Goal: Information Seeking & Learning: Learn about a topic

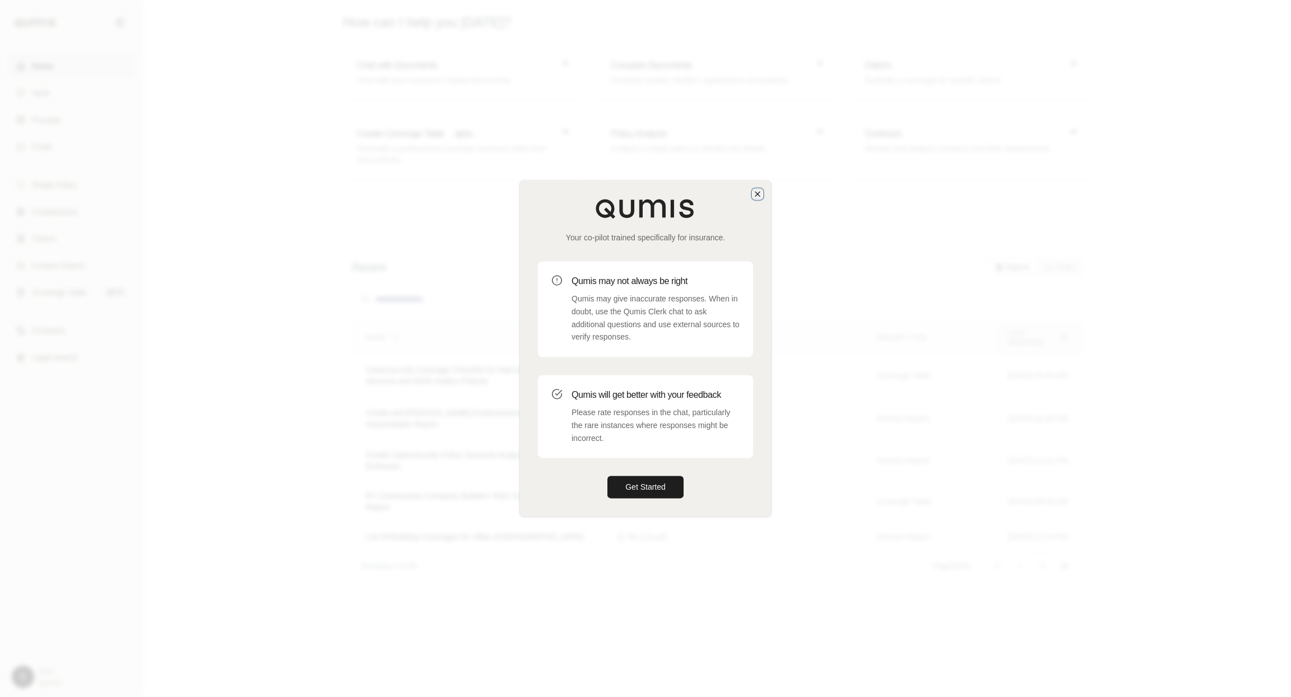
click at [757, 194] on icon "button" at bounding box center [757, 194] width 4 height 4
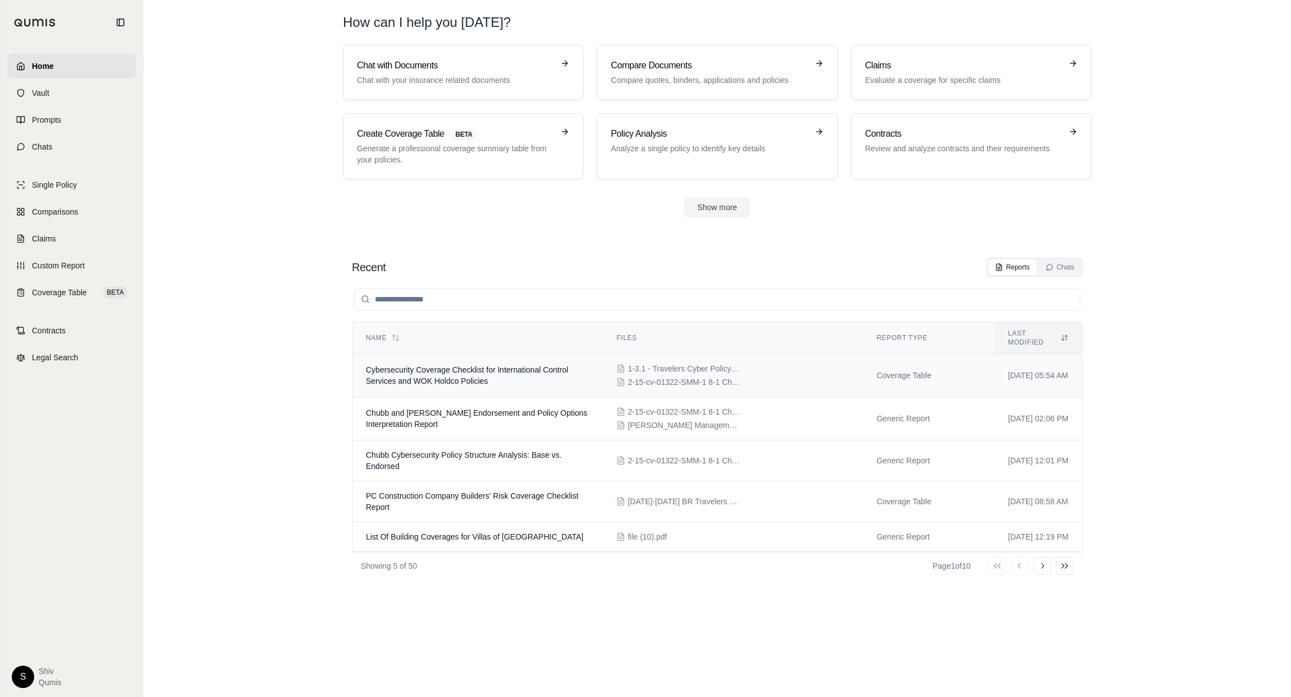
click at [502, 378] on td "Cybersecurity Coverage Checklist for International Control Services and WOK Hol…" at bounding box center [478, 375] width 251 height 43
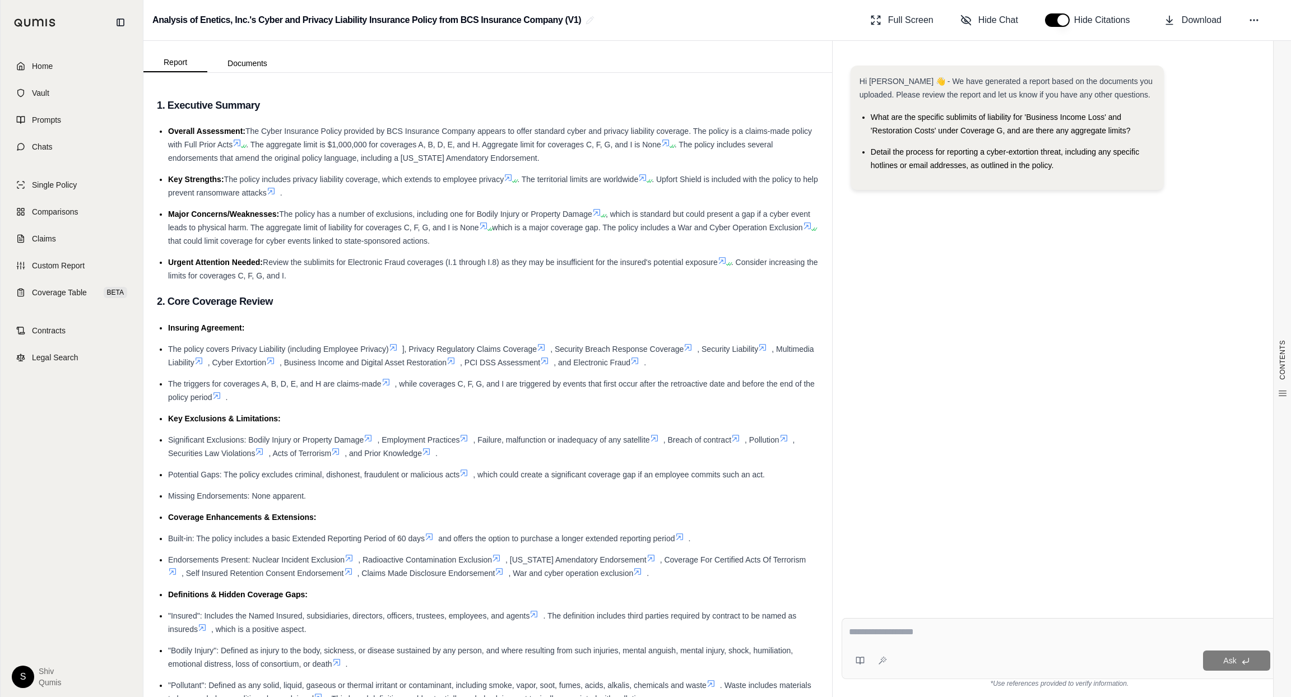
click at [550, 192] on li "Key Strengths: The policy includes privacy liability coverage, which extends to…" at bounding box center [493, 186] width 651 height 27
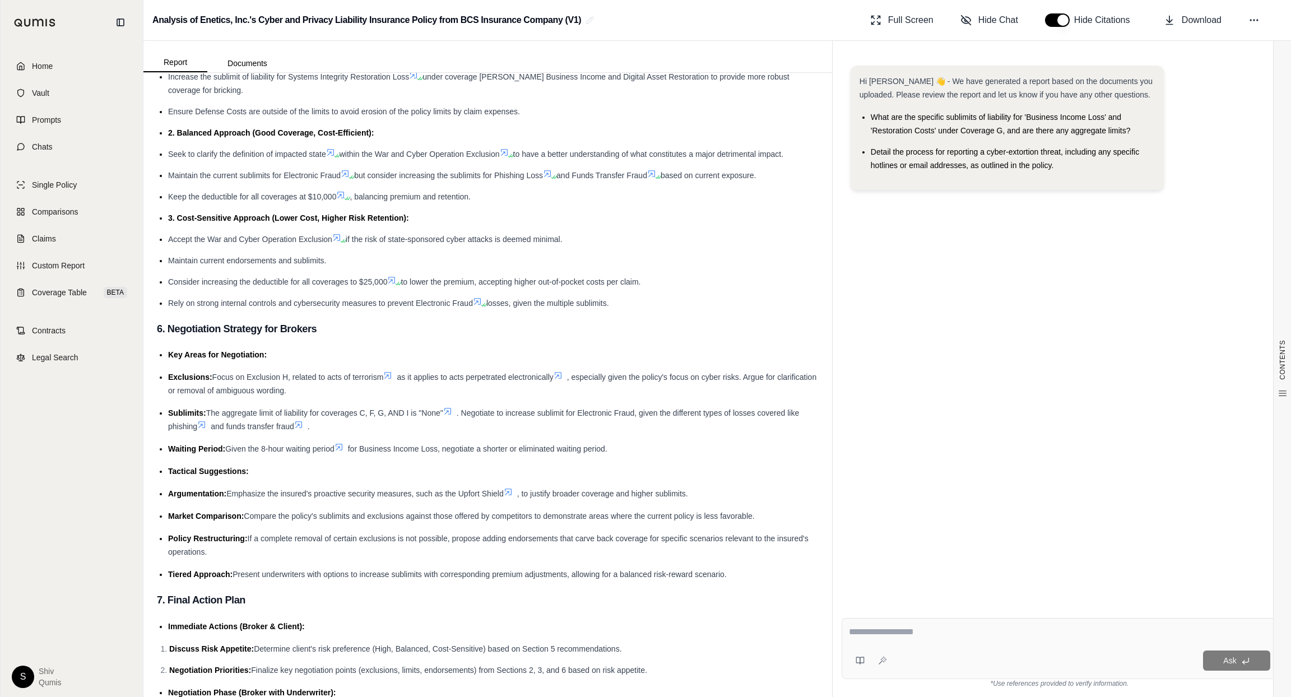
scroll to position [3007, 0]
